Goal: Transaction & Acquisition: Purchase product/service

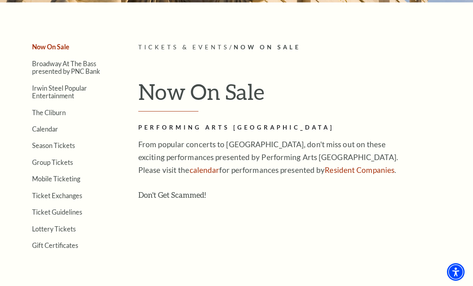
scroll to position [151, 0]
click at [46, 129] on link "Calendar" at bounding box center [45, 129] width 26 height 8
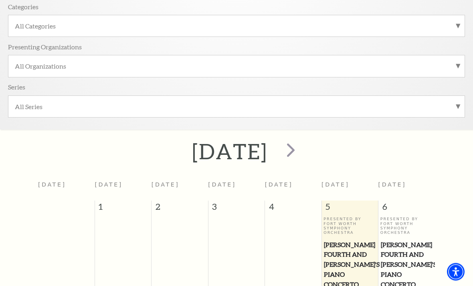
scroll to position [183, 0]
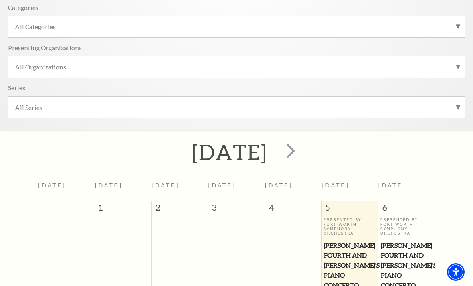
click at [302, 151] on span "next" at bounding box center [290, 150] width 23 height 23
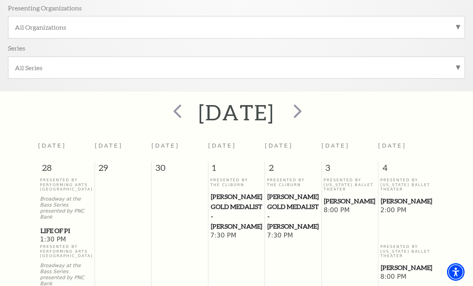
scroll to position [222, 0]
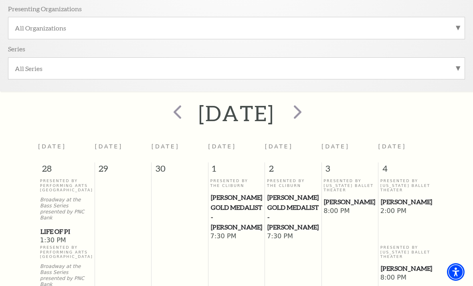
click at [309, 110] on span "next" at bounding box center [297, 111] width 23 height 23
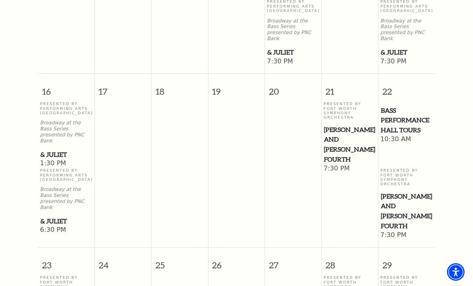
scroll to position [845, 0]
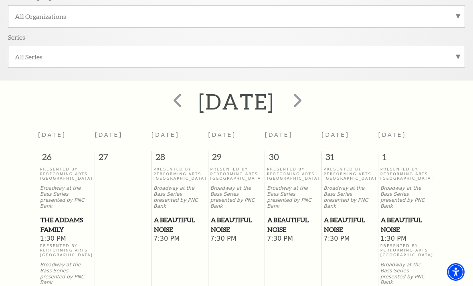
click at [166, 101] on span "prev" at bounding box center [177, 100] width 23 height 23
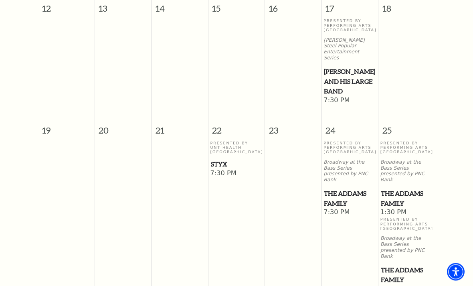
scroll to position [638, 0]
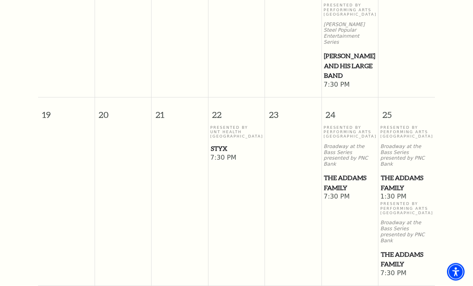
click at [218, 125] on p "Presented By UNT Health [GEOGRAPHIC_DATA]" at bounding box center [236, 132] width 52 height 14
click at [222, 144] on span "Styx" at bounding box center [237, 149] width 52 height 10
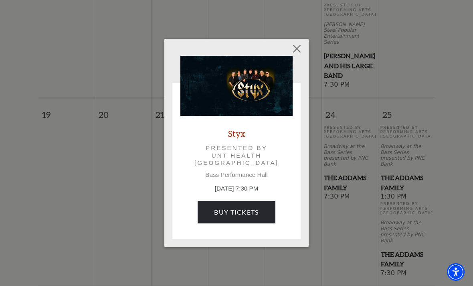
click at [230, 210] on link "Buy Tickets" at bounding box center [236, 212] width 77 height 22
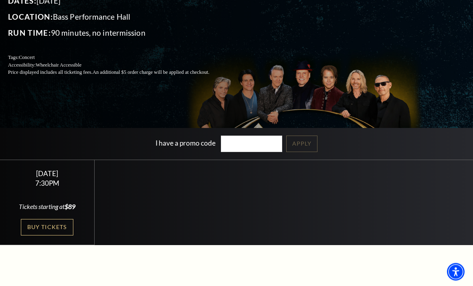
scroll to position [93, 0]
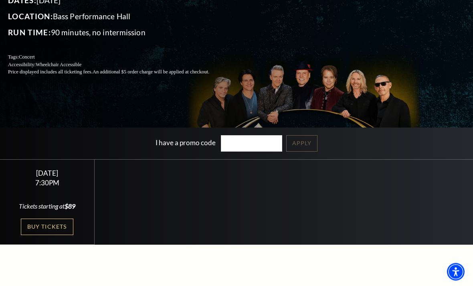
click at [44, 235] on link "Buy Tickets" at bounding box center [47, 227] width 52 height 16
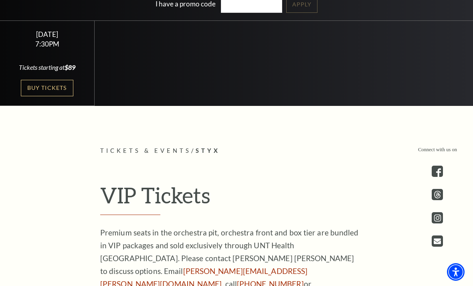
scroll to position [228, 0]
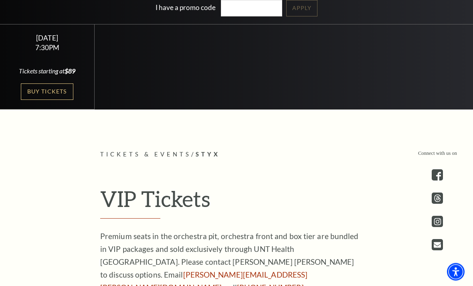
click at [48, 100] on link "Buy Tickets" at bounding box center [47, 92] width 52 height 16
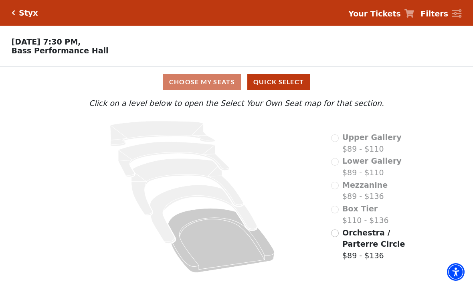
click at [194, 85] on div "Choose My Seats Quick Select" at bounding box center [236, 82] width 355 height 16
click at [198, 83] on div "Choose My Seats Quick Select" at bounding box center [236, 82] width 355 height 16
click at [335, 232] on input "Orchestra / Parterre Circle$89 - $136\a" at bounding box center [335, 233] width 8 height 8
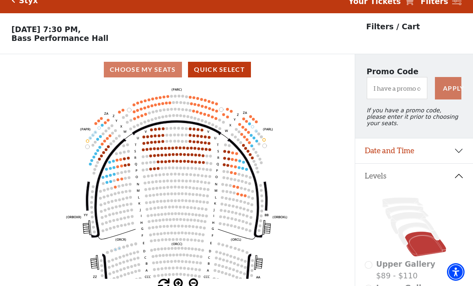
scroll to position [37, 0]
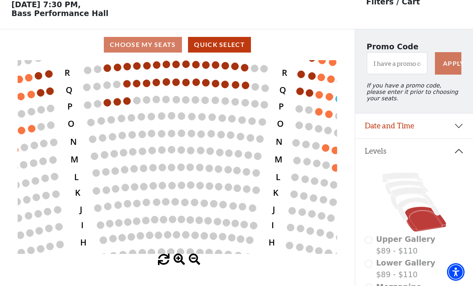
click at [71, 144] on text "N" at bounding box center [74, 141] width 7 height 12
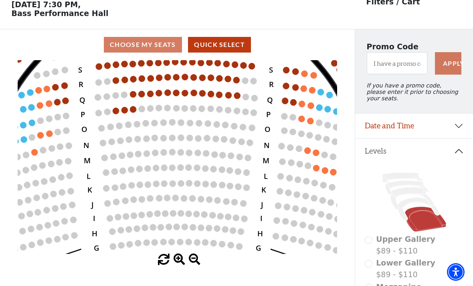
click at [121, 107] on circle at bounding box center [124, 110] width 6 height 6
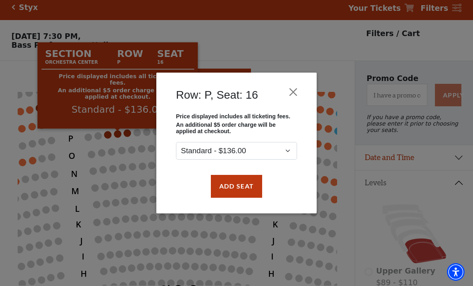
scroll to position [0, 0]
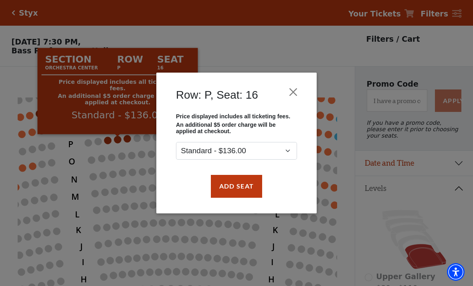
click at [292, 87] on button "Close" at bounding box center [293, 92] width 15 height 15
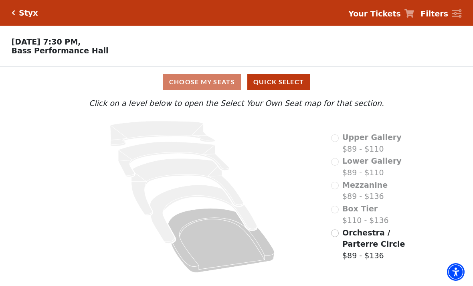
click at [337, 212] on div "Box Tier $110 - $136" at bounding box center [360, 214] width 58 height 23
click at [333, 212] on div "Box Tier $110 - $136" at bounding box center [360, 214] width 58 height 23
click at [194, 84] on div "Choose My Seats Quick Select" at bounding box center [236, 82] width 355 height 16
click at [329, 212] on div "Upper Gallery $89 - $110 Lower Gallery $89 - $110 Mezzanine $89 - $136 Box Tier…" at bounding box center [369, 196] width 89 height 161
click at [334, 167] on div "Lower Gallery $89 - $110" at bounding box center [366, 166] width 71 height 23
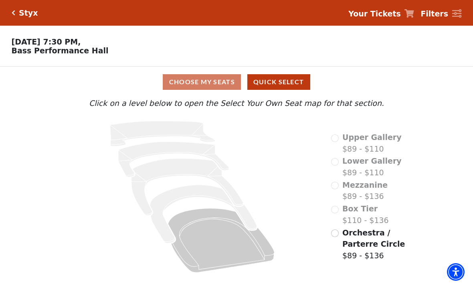
click at [329, 139] on div "Upper Gallery $89 - $110 Lower Gallery $89 - $110 Mezzanine $89 - $136 Box Tier…" at bounding box center [369, 196] width 89 height 161
click at [331, 136] on div "Upper Gallery $89 - $110" at bounding box center [366, 142] width 71 height 23
click at [331, 217] on div "Box Tier $110 - $136" at bounding box center [360, 214] width 58 height 23
click at [332, 209] on div "Box Tier $110 - $136" at bounding box center [360, 214] width 58 height 23
click at [334, 210] on div "Box Tier $110 - $136" at bounding box center [360, 214] width 58 height 23
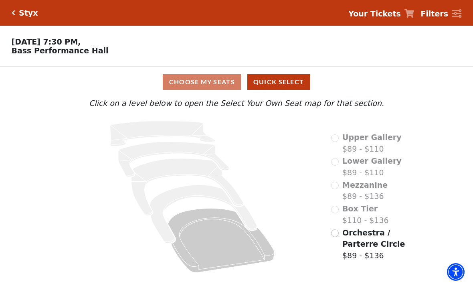
click at [333, 186] on div "Mezzanine $89 - $136" at bounding box center [359, 190] width 57 height 23
click at [327, 164] on div "Upper Gallery $89 - $110 Lower Gallery $89 - $110 Mezzanine $89 - $136 Box Tier…" at bounding box center [369, 196] width 89 height 161
click at [327, 135] on div "Upper Gallery $89 - $110 Lower Gallery $89 - $110 Mezzanine $89 - $136 Box Tier…" at bounding box center [369, 196] width 89 height 161
click at [331, 137] on div "Upper Gallery $89 - $110" at bounding box center [366, 142] width 71 height 23
click at [333, 136] on div "Upper Gallery $89 - $110" at bounding box center [366, 142] width 71 height 23
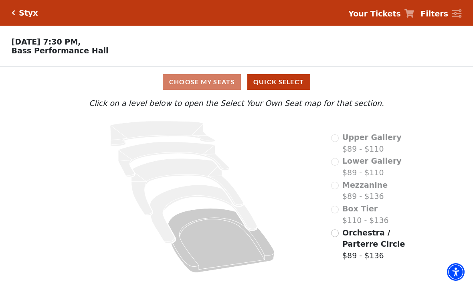
click at [187, 81] on div "Choose My Seats Quick Select" at bounding box center [236, 82] width 355 height 16
click at [273, 85] on button "Quick Select" at bounding box center [278, 82] width 63 height 16
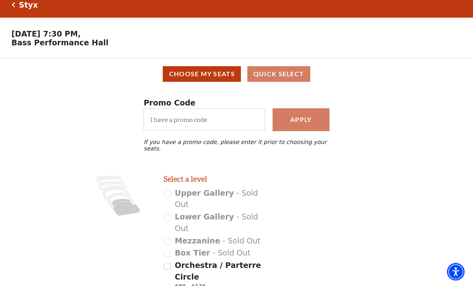
scroll to position [12, 0]
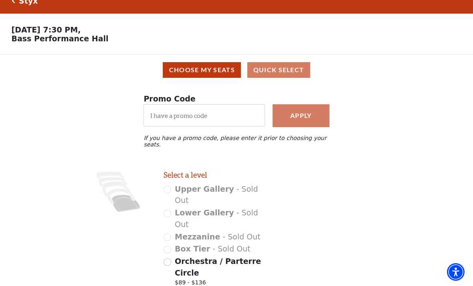
click at [166, 258] on input "Orchestra / Parterre Circle $89 - $136" at bounding box center [167, 262] width 8 height 8
radio input "true"
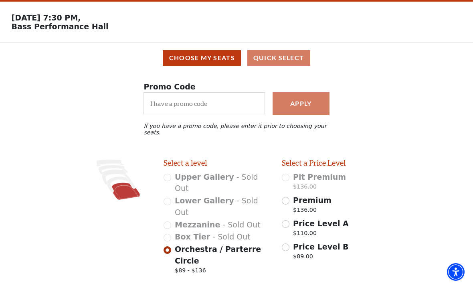
scroll to position [31, 0]
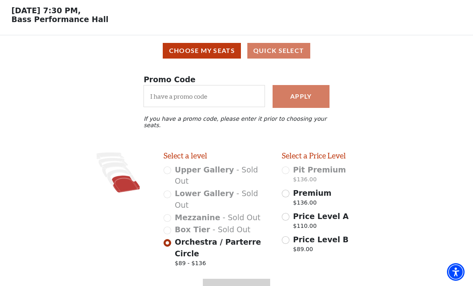
click at [286, 190] on input "Premium $136.00" at bounding box center [286, 194] width 8 height 8
radio input "true"
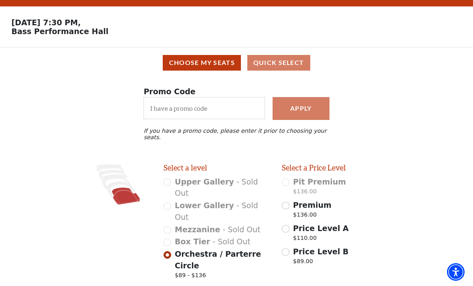
scroll to position [0, 0]
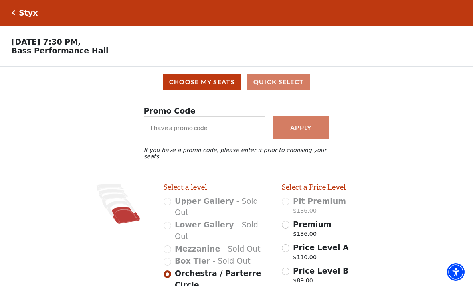
click at [190, 79] on button "Choose My Seats" at bounding box center [202, 82] width 78 height 16
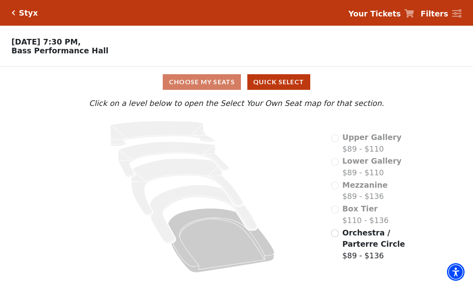
click at [219, 232] on icon at bounding box center [221, 240] width 106 height 64
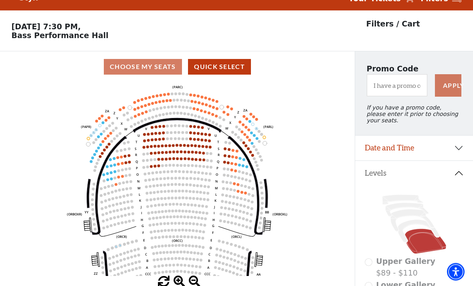
scroll to position [37, 0]
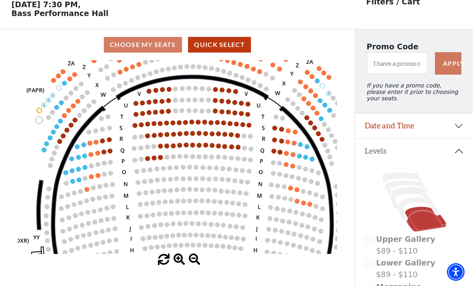
click at [160, 159] on circle at bounding box center [160, 157] width 5 height 5
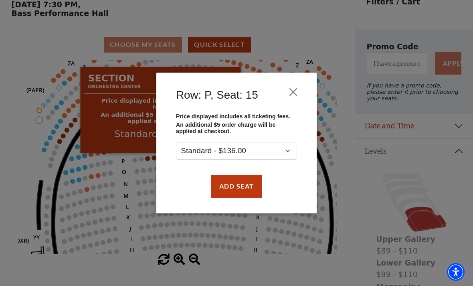
click at [300, 91] on button "Close" at bounding box center [293, 92] width 15 height 15
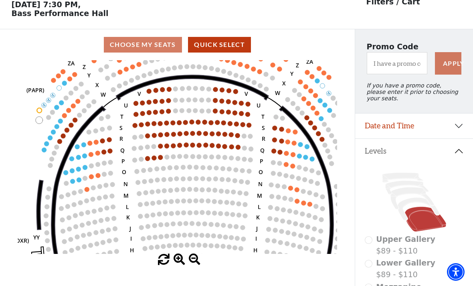
click at [161, 147] on circle at bounding box center [160, 145] width 5 height 5
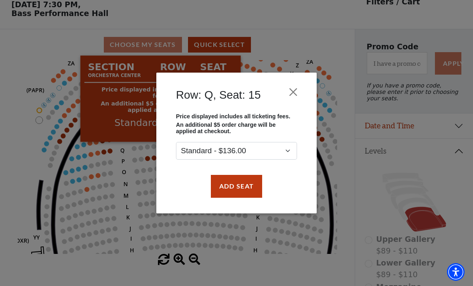
click at [299, 87] on button "Close" at bounding box center [293, 92] width 15 height 15
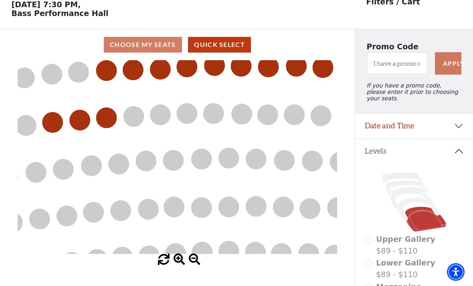
click at [288, 194] on icon "Left (ORPITL) Right (ORPITR) Center (ORPITC) ZZ AA YY BB ZA ZA (ORCL) (ORCR) (O…" at bounding box center [177, 157] width 319 height 194
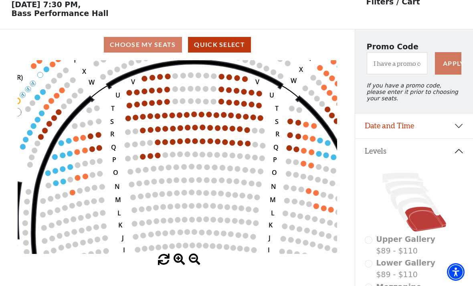
click at [310, 192] on circle at bounding box center [309, 191] width 6 height 6
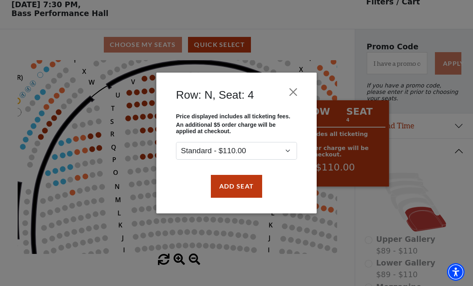
click at [296, 88] on button "Close" at bounding box center [293, 92] width 15 height 15
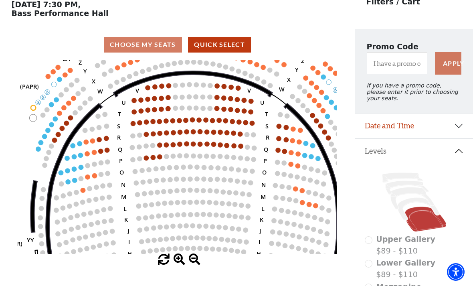
click at [144, 121] on circle at bounding box center [146, 121] width 5 height 5
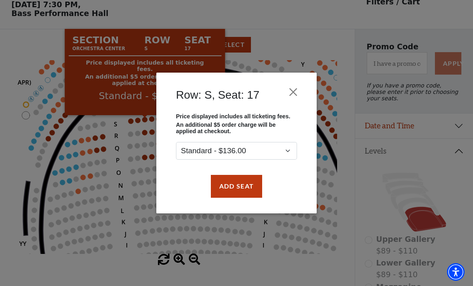
click at [293, 89] on button "Close" at bounding box center [293, 92] width 15 height 15
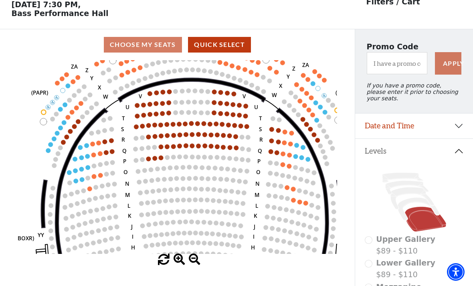
click at [120, 76] on circle at bounding box center [121, 75] width 5 height 5
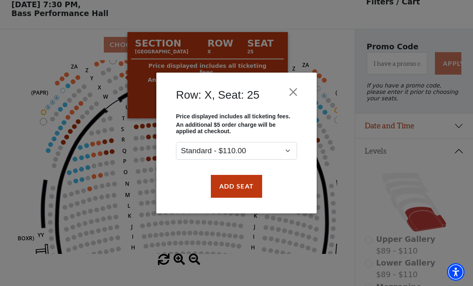
click at [300, 91] on button "Close" at bounding box center [293, 92] width 15 height 15
